Goal: Browse casually

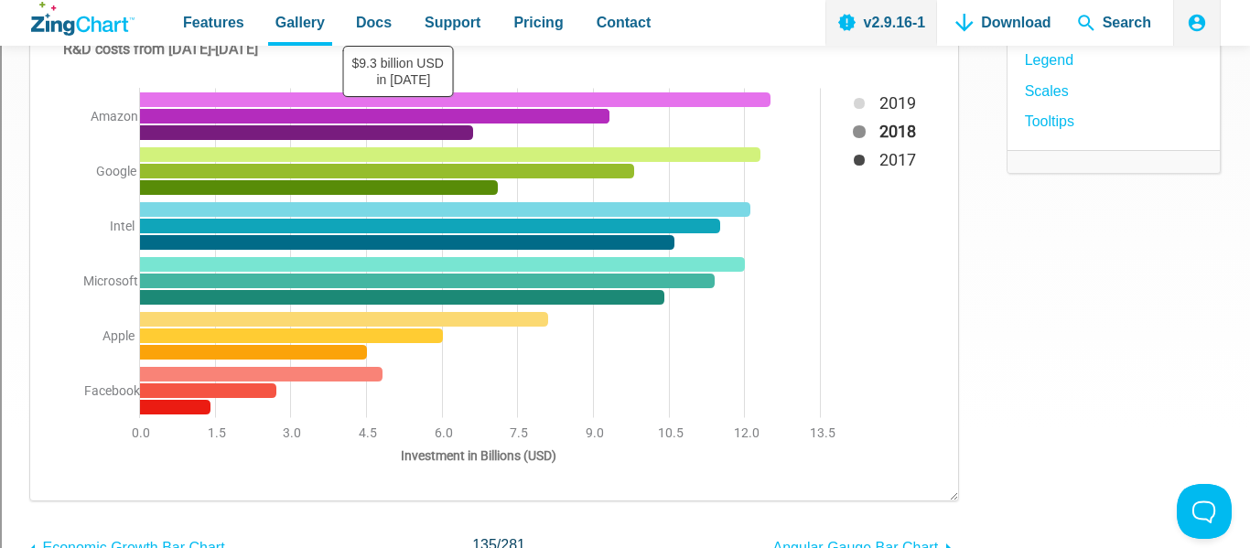
scroll to position [303, 0]
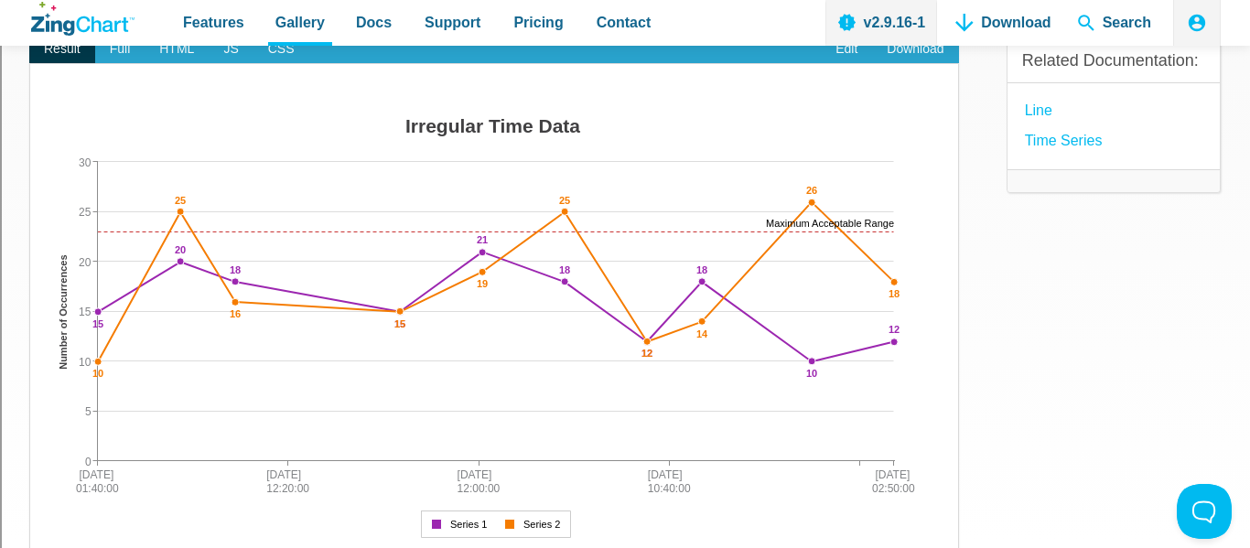
scroll to position [203, 0]
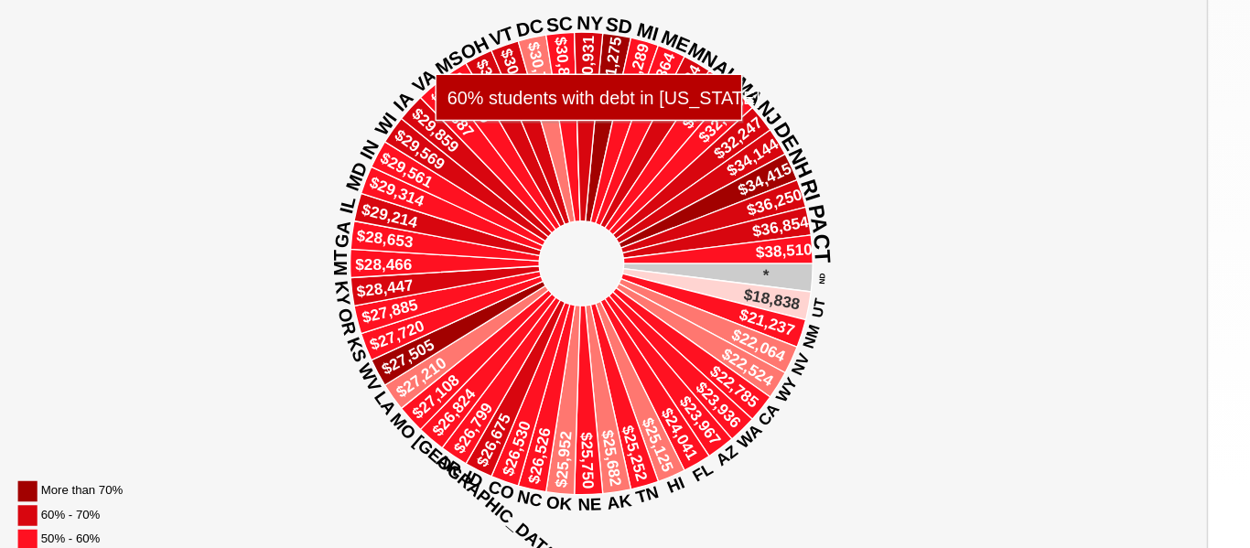
scroll to position [244, 0]
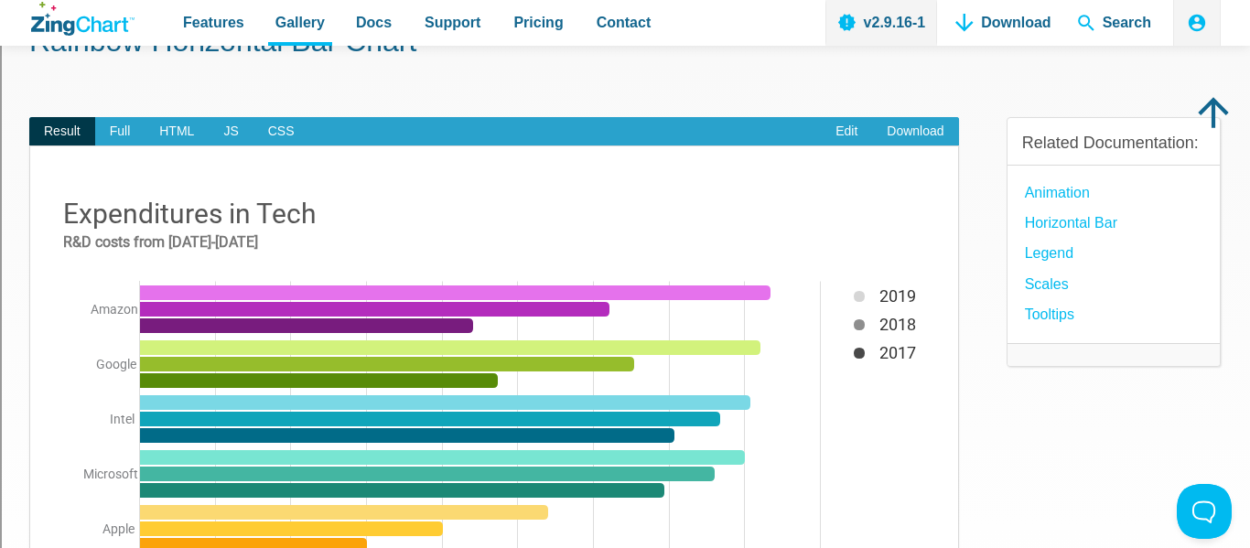
scroll to position [226, 0]
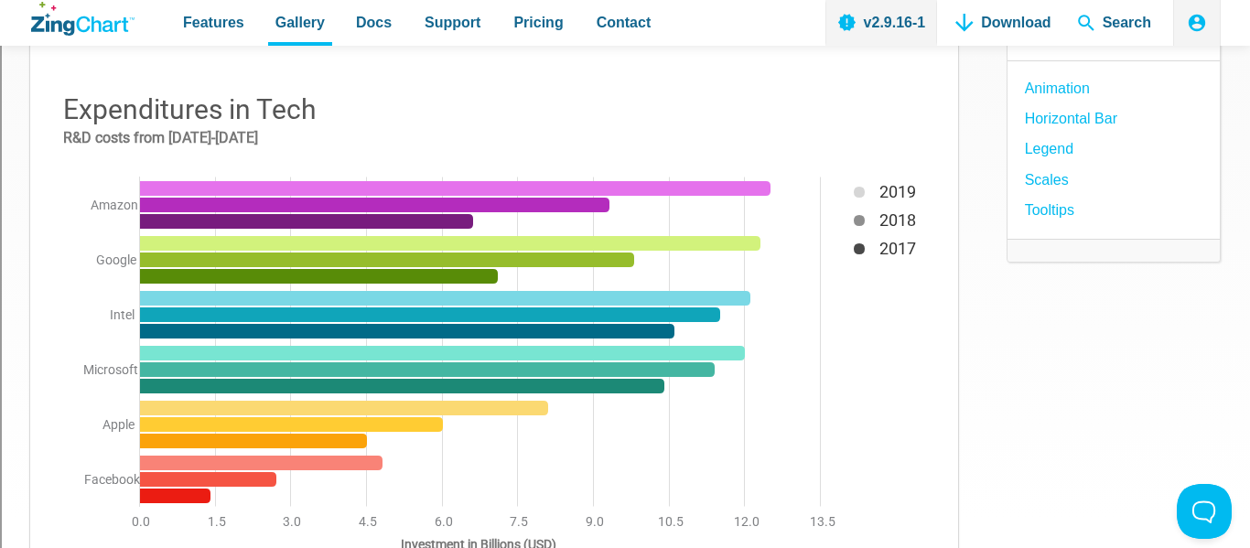
click at [500, 226] on img "App Content" at bounding box center [495, 328] width 892 height 485
